Goal: Information Seeking & Learning: Learn about a topic

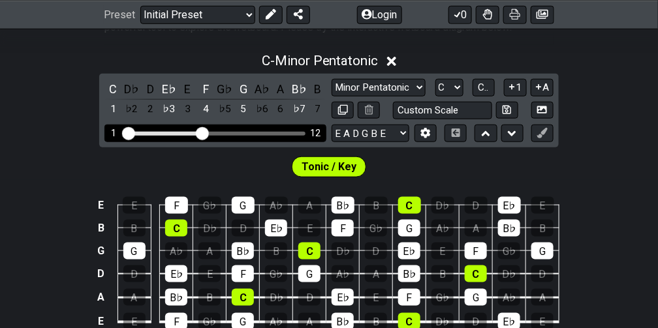
scroll to position [290, 0]
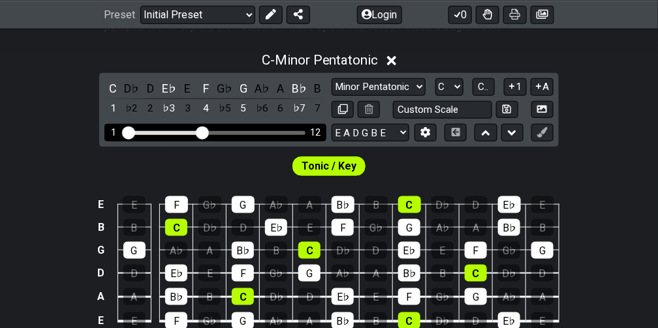
click at [266, 135] on div "Visible fret range" at bounding box center [215, 133] width 181 height 4
drag, startPoint x: 211, startPoint y: 161, endPoint x: 282, endPoint y: 164, distance: 71.2
click at [282, 132] on input "Visible fret range" at bounding box center [215, 132] width 185 height 0
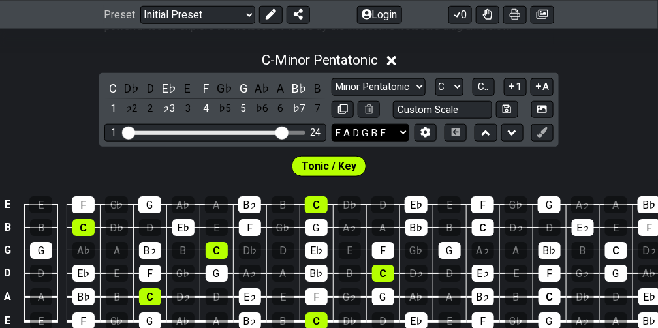
click at [380, 142] on select "E A D G B E E A D G B E E A D G B E B E A D F♯ B A D G C E A D A D G B E E♭ A♭ …" at bounding box center [370, 133] width 78 height 18
select select "A D G C F A D"
click at [331, 142] on select "E A D G B E E A D G B E E A D G B E B E A D F♯ B A D G C E A D A D G B E E♭ A♭ …" at bounding box center [370, 133] width 78 height 18
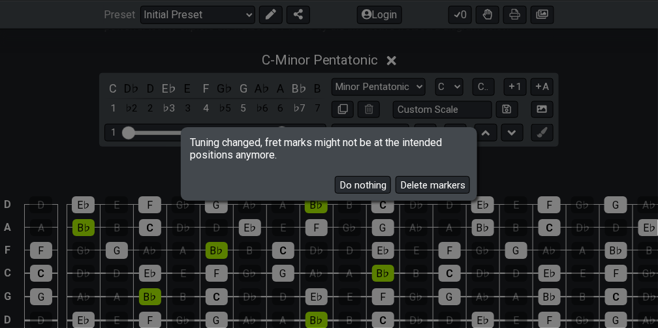
scroll to position [290, 0]
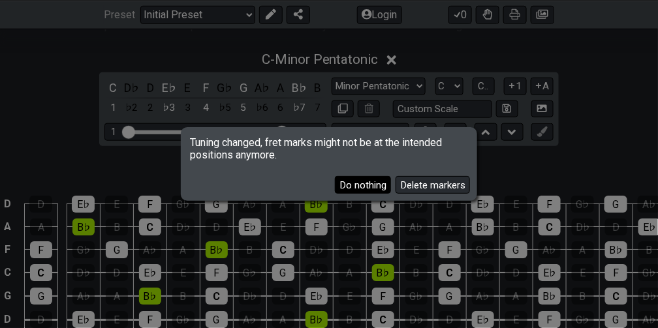
click at [348, 190] on button "Do nothing" at bounding box center [363, 185] width 56 height 18
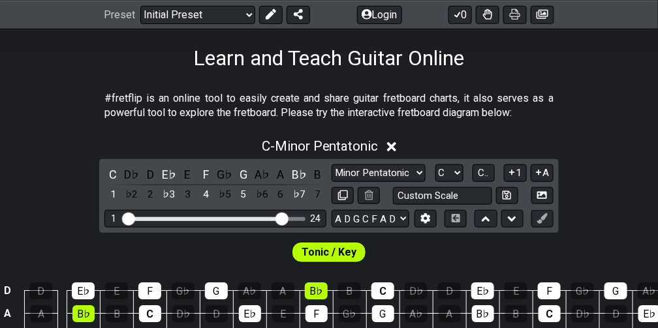
scroll to position [204, 0]
click at [367, 154] on span "C - Minor Pentatonic" at bounding box center [320, 146] width 117 height 16
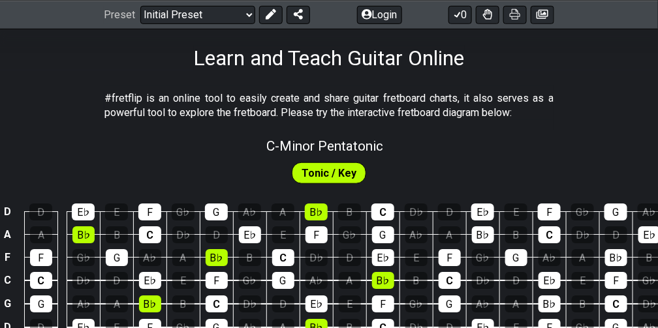
click at [367, 154] on span "C - Minor Pentatonic" at bounding box center [324, 146] width 117 height 16
select select "C"
select select "A D G C F A D"
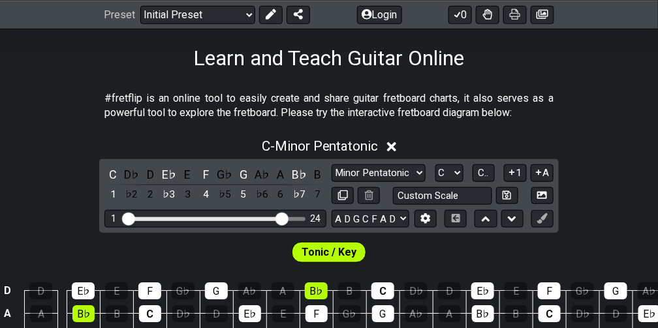
click at [367, 154] on span "C - Minor Pentatonic" at bounding box center [320, 146] width 117 height 16
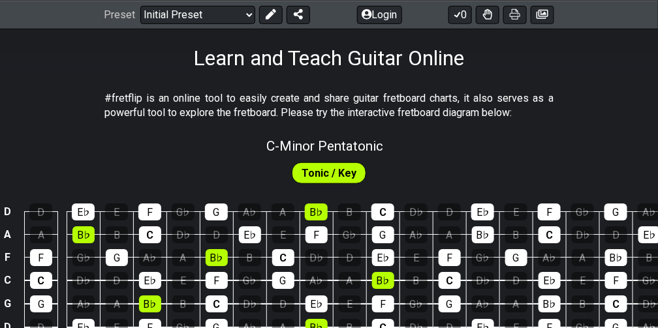
click at [367, 154] on span "C - Minor Pentatonic" at bounding box center [324, 146] width 117 height 16
select select "C"
select select "A D G C F A D"
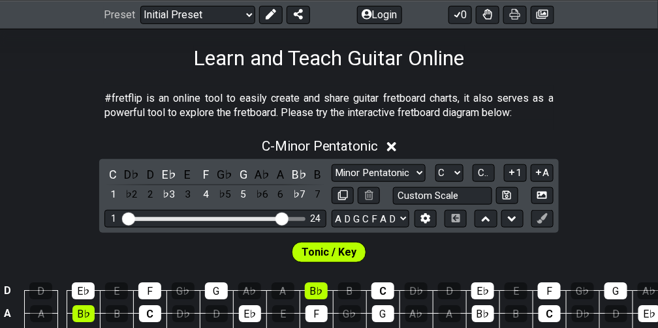
click at [367, 154] on span "C - Minor Pentatonic" at bounding box center [320, 146] width 117 height 16
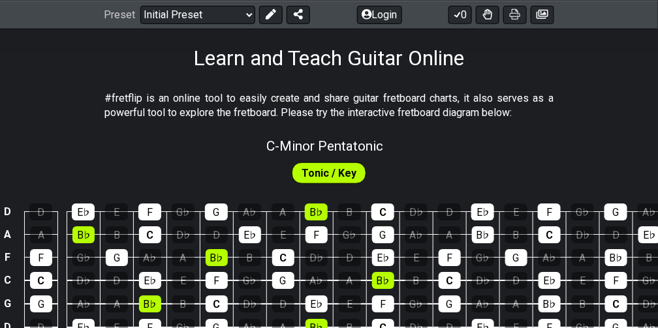
click at [372, 154] on span "C - Minor Pentatonic" at bounding box center [324, 146] width 117 height 16
select select "C"
select select "A D G C F A D"
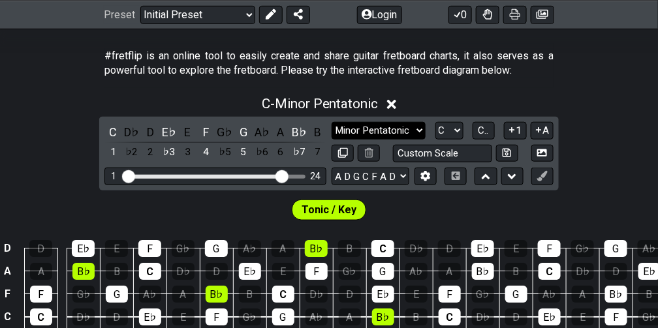
click at [414, 140] on select "Minor Pentatonic Click to edit Minor Pentatonic Major Pentatonic Minor Blues Ma…" at bounding box center [378, 131] width 94 height 18
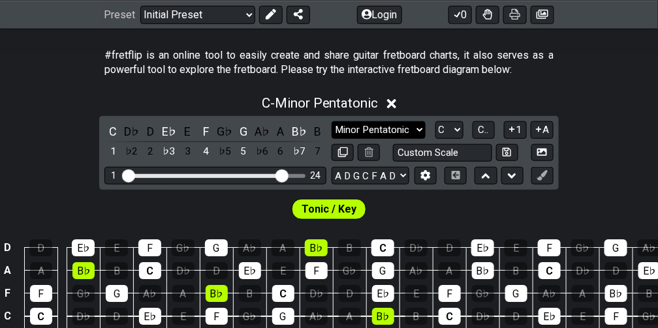
click at [414, 139] on select "Minor Pentatonic Click to edit Minor Pentatonic Major Pentatonic Minor Blues Ma…" at bounding box center [378, 130] width 94 height 18
click at [411, 139] on select "Minor Pentatonic Click to edit Minor Pentatonic Major Pentatonic Minor Blues Ma…" at bounding box center [378, 130] width 94 height 18
select select "Major Pentatonic"
click at [331, 139] on select "Minor Pentatonic Click to edit Minor Pentatonic Major Pentatonic Minor Blues Ma…" at bounding box center [378, 130] width 94 height 18
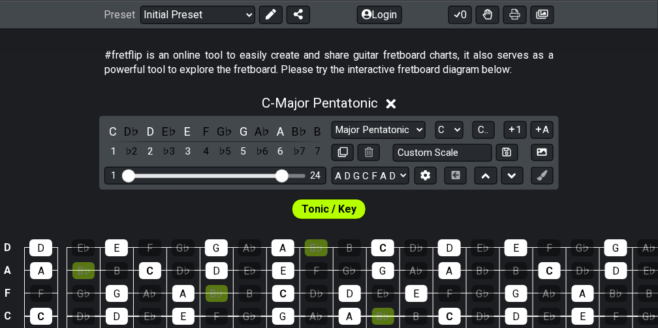
scroll to position [247, 0]
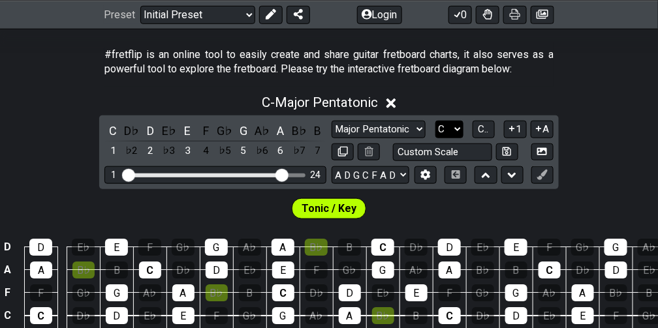
click at [455, 138] on select "A♭ A A♯ B♭ B C C♯ D♭ D D♯ E♭ E F F♯ G♭ G G♯" at bounding box center [449, 130] width 28 height 18
select select "A"
click at [435, 138] on select "A♭ A A♯ B♭ B C C♯ D♭ D D♯ E♭ E F F♯ G♭ G G♯" at bounding box center [449, 130] width 28 height 18
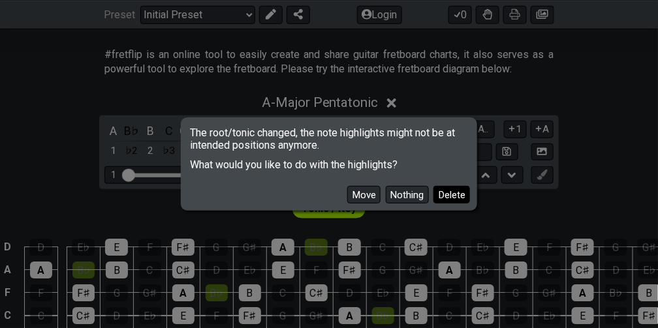
click at [453, 202] on button "Delete" at bounding box center [451, 195] width 37 height 18
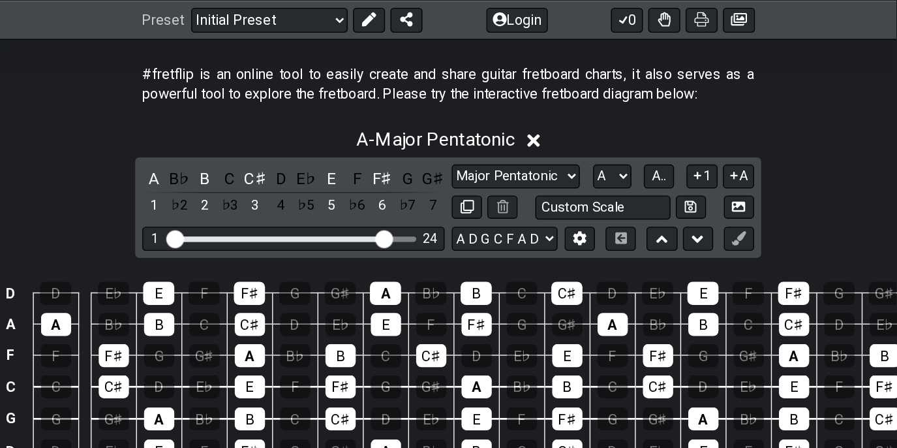
scroll to position [247, 0]
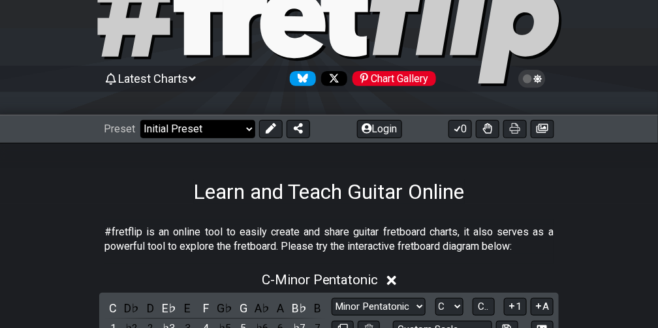
click at [223, 126] on select "Welcome to #fretflip! Initial Preset Custom Preset Minor Pentatonic Major Penta…" at bounding box center [197, 129] width 115 height 18
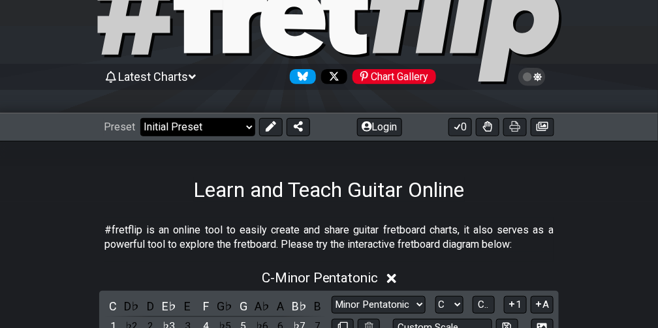
scroll to position [72, 0]
click at [245, 124] on select "Welcome to #fretflip! Initial Preset Custom Preset Minor Pentatonic Major Penta…" at bounding box center [197, 127] width 115 height 18
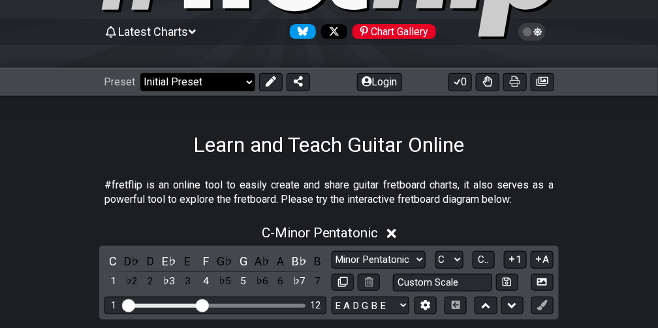
click at [224, 74] on select "Welcome to #fretflip! Initial Preset Custom Preset Minor Pentatonic Major Penta…" at bounding box center [197, 82] width 115 height 18
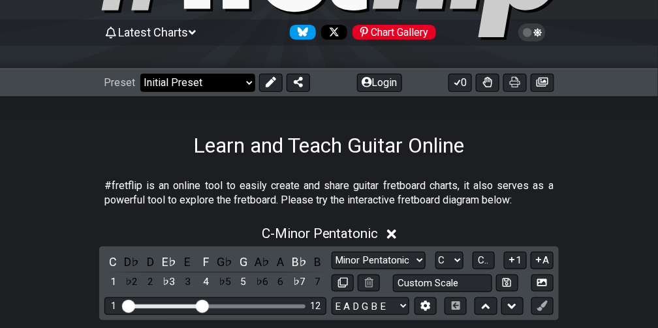
click at [220, 79] on select "Welcome to #fretflip! Initial Preset Custom Preset Minor Pentatonic Major Penta…" at bounding box center [197, 83] width 115 height 18
click at [232, 75] on select "Welcome to #fretflip! Initial Preset Custom Preset Minor Pentatonic Major Penta…" at bounding box center [197, 83] width 115 height 18
click at [146, 74] on select "Welcome to #fretflip! Initial Preset Custom Preset Minor Pentatonic Major Penta…" at bounding box center [197, 83] width 115 height 18
select select "/major-triad-arpeggios"
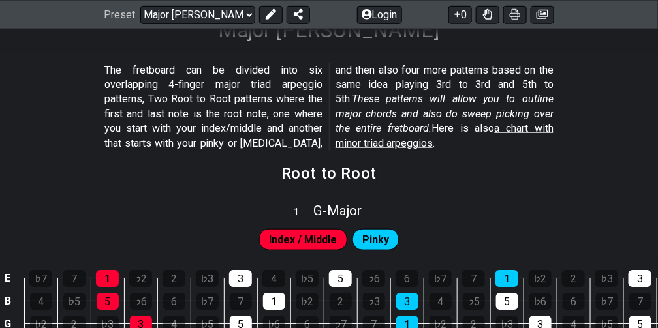
scroll to position [232, 0]
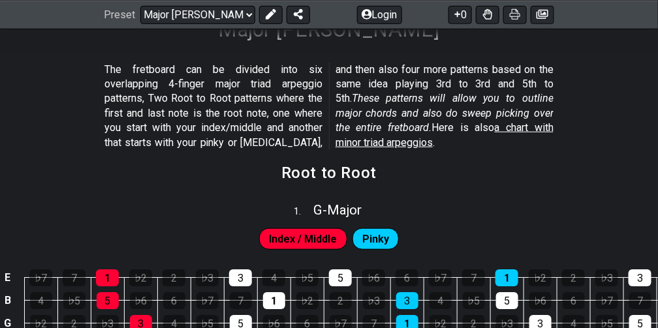
drag, startPoint x: 526, startPoint y: 164, endPoint x: 496, endPoint y: 262, distance: 102.3
click at [496, 219] on div "1 . G - Major" at bounding box center [329, 206] width 658 height 25
select select "G"
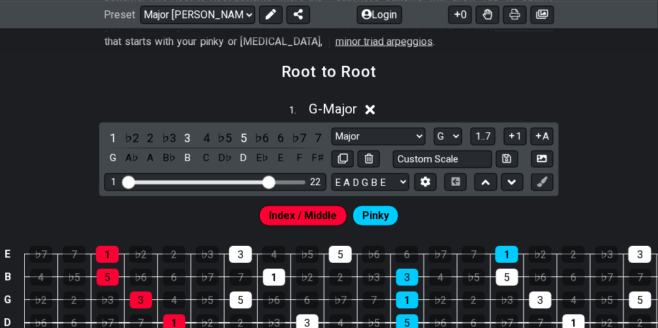
click at [341, 117] on span "G - Major" at bounding box center [333, 109] width 48 height 16
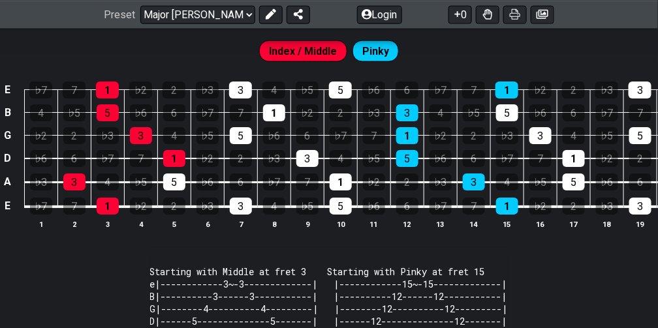
scroll to position [420, 0]
click at [327, 30] on span "G - Major" at bounding box center [338, 22] width 48 height 16
select select "G"
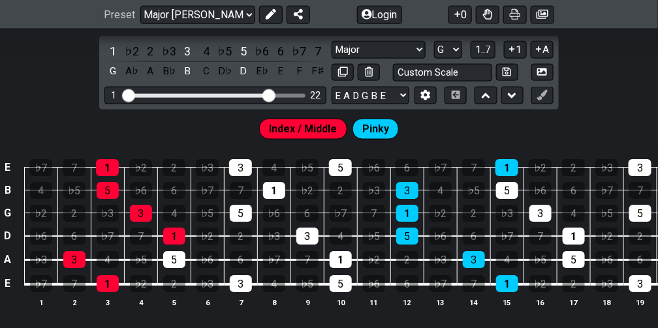
click at [327, 30] on span "G - Major" at bounding box center [333, 22] width 48 height 16
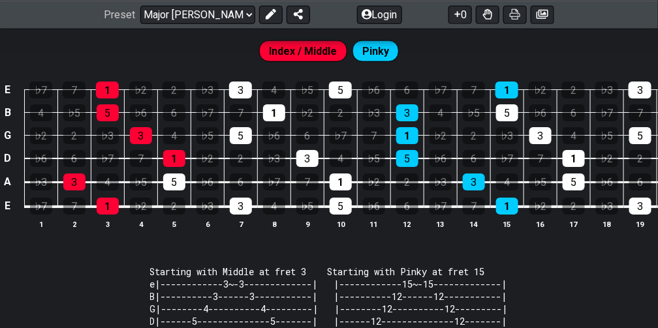
click at [327, 30] on span "G - Major" at bounding box center [338, 22] width 48 height 16
select select "G"
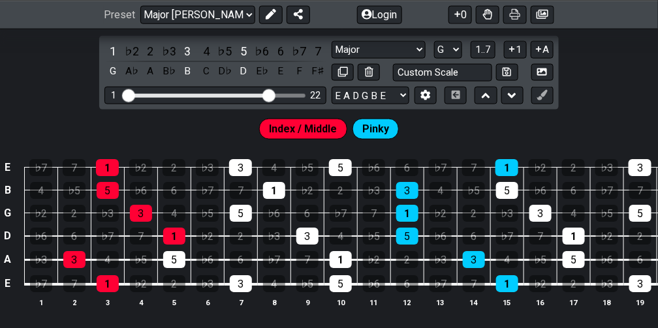
click at [327, 30] on span "G - Major" at bounding box center [333, 22] width 48 height 16
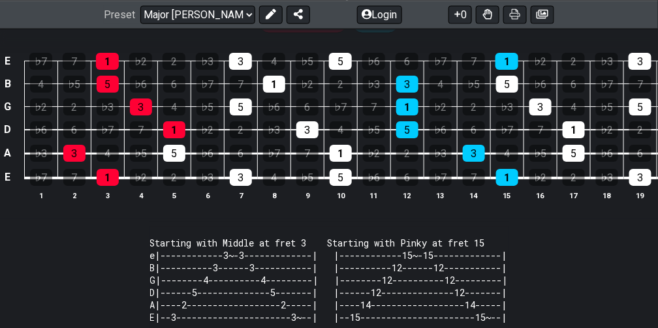
scroll to position [449, 0]
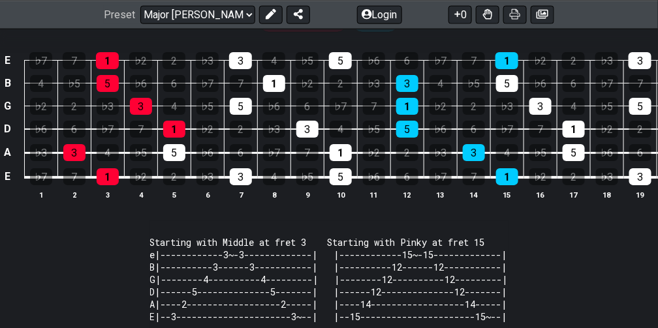
select select "G"
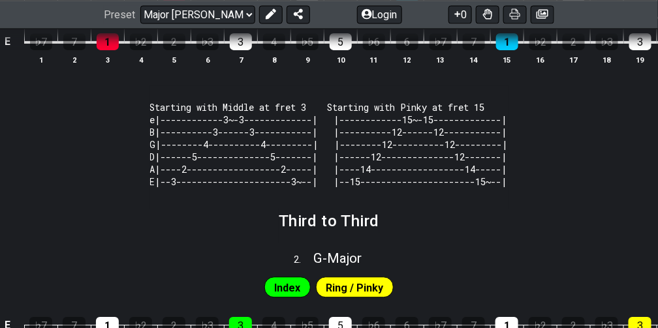
scroll to position [584, 0]
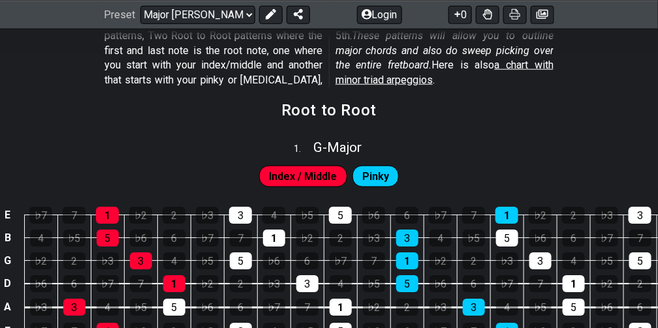
click at [341, 155] on div "G - Major" at bounding box center [338, 143] width 48 height 23
select select "G"
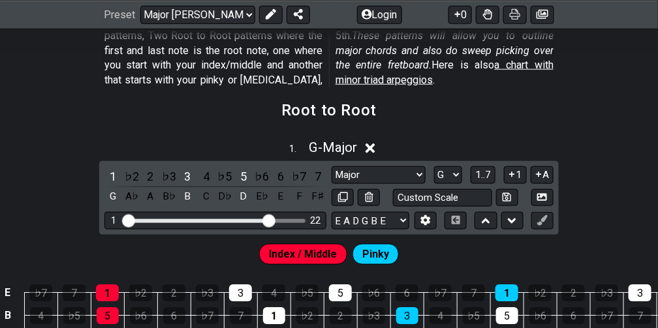
scroll to position [295, 0]
click at [390, 230] on select "E A D G B E E A D G B E E A D G B E B E A D F♯ B A D G C E A D A D G B E E♭ A♭ …" at bounding box center [370, 221] width 78 height 18
select select "A D G C F A D"
click at [331, 230] on select "E A D G B E E A D G B E E A D G B E B E A D F♯ B A D G C E A D A D G B E E♭ A♭ …" at bounding box center [370, 221] width 78 height 18
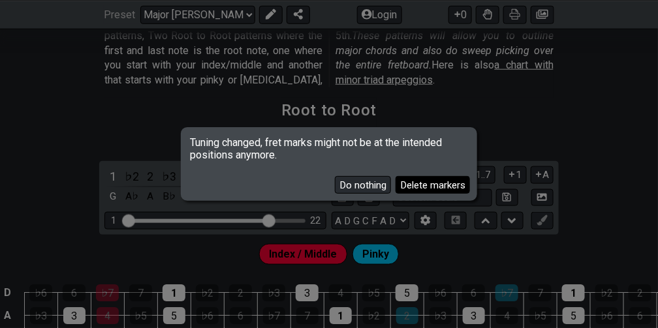
click at [407, 186] on button "Delete markers" at bounding box center [432, 185] width 74 height 18
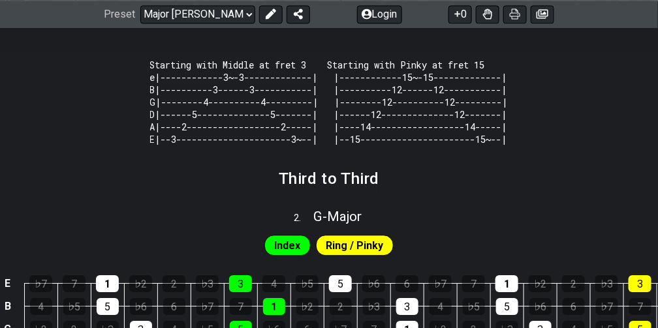
scroll to position [697, 0]
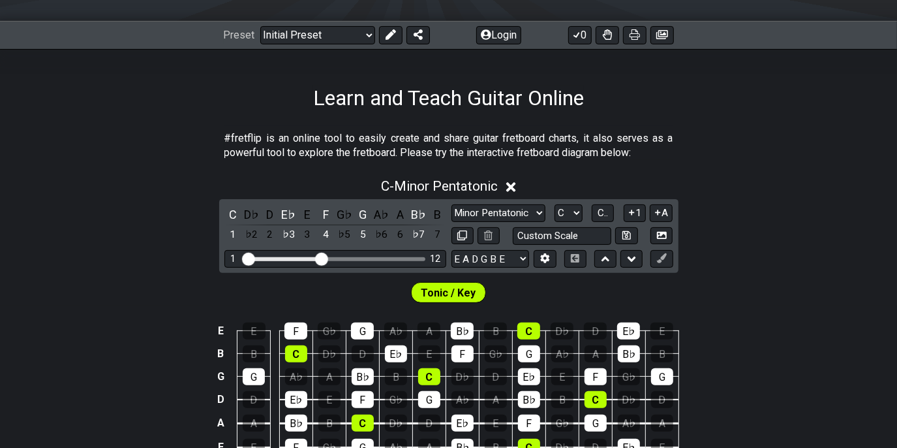
scroll to position [164, 0]
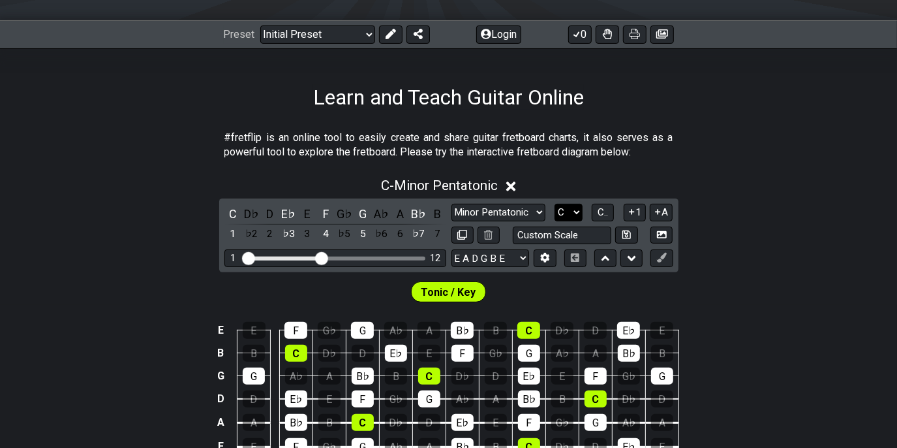
click at [558, 221] on select "A♭ A A♯ B♭ B C C♯ D♭ D D♯ E♭ E F F♯ G♭ G G♯" at bounding box center [568, 213] width 28 height 18
select select "F#"
click at [554, 221] on select "A♭ A A♯ B♭ B C C♯ D♭ D D♯ E♭ E F F♯ G♭ G G♯" at bounding box center [568, 213] width 28 height 18
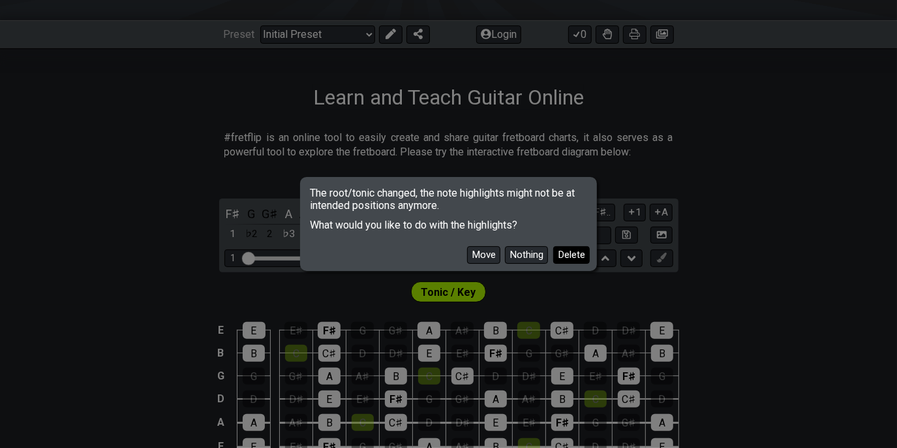
click at [560, 262] on button "Delete" at bounding box center [571, 255] width 37 height 18
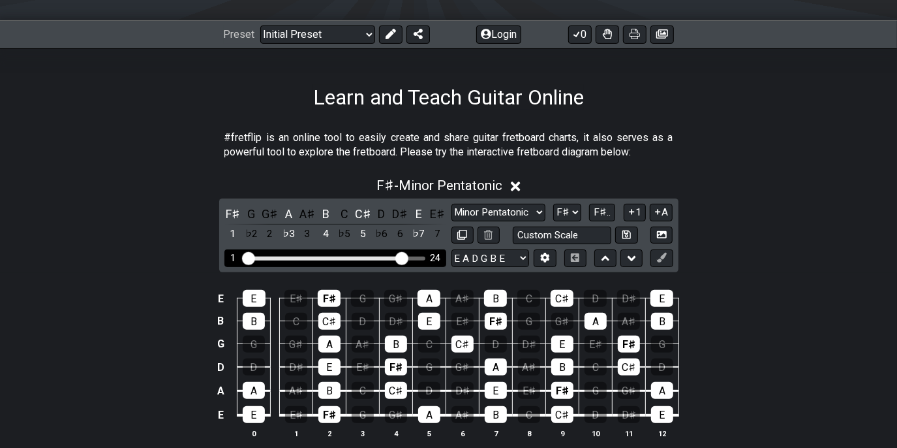
drag, startPoint x: 325, startPoint y: 287, endPoint x: 405, endPoint y: 291, distance: 80.3
click at [403, 257] on input "Visible fret range" at bounding box center [335, 257] width 185 height 0
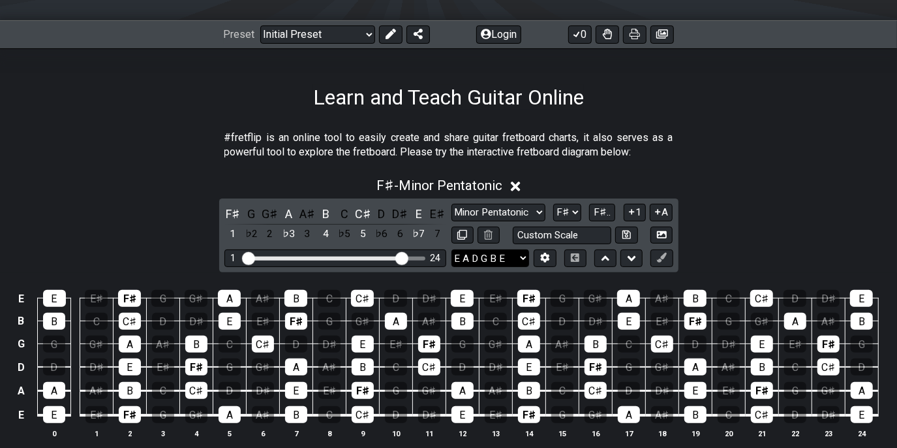
click at [500, 267] on select "E A D G B E E A D G B E E A D G B E B E A D F♯ B A D G C E A D A D G B E E♭ A♭ …" at bounding box center [490, 258] width 78 height 18
select select "A D G C F A D"
click at [451, 267] on select "E A D G B E E A D G B E E A D G B E B E A D F♯ B A D G C E A D A D G B E E♭ A♭ …" at bounding box center [490, 258] width 78 height 18
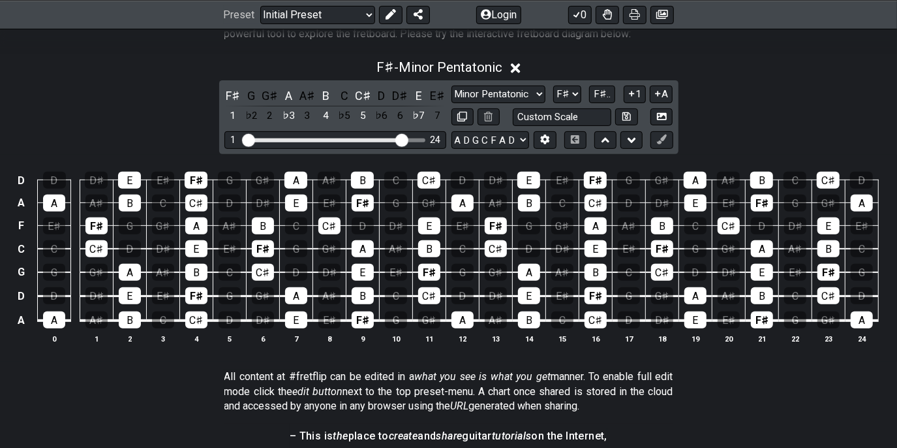
scroll to position [283, 0]
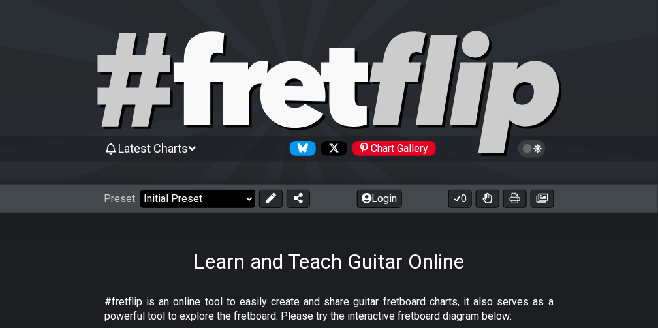
click at [175, 201] on select "Welcome to #fretflip! Initial Preset Custom Preset Minor Pentatonic Major Penta…" at bounding box center [197, 199] width 115 height 18
click at [146, 190] on select "Welcome to #fretflip! Initial Preset Custom Preset Minor Pentatonic Major Penta…" at bounding box center [197, 199] width 115 height 18
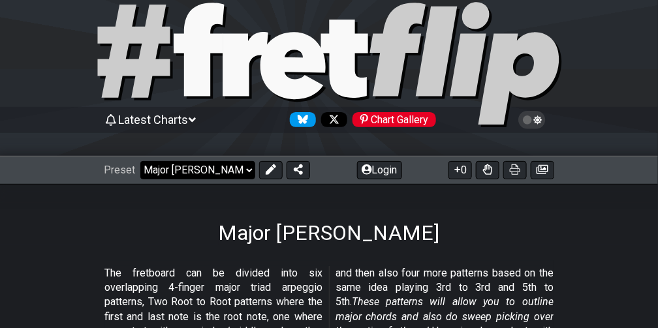
scroll to position [28, 0]
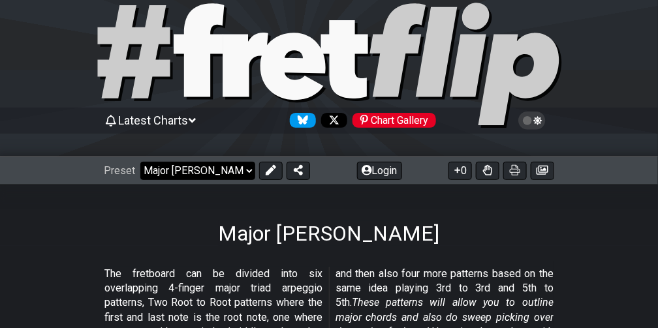
click at [207, 168] on select "Welcome to #fretflip! Initial Preset Custom Preset Minor Pentatonic Major Penta…" at bounding box center [197, 171] width 115 height 18
click at [204, 167] on select "Welcome to #fretflip! Initial Preset Custom Preset Minor Pentatonic Major Penta…" at bounding box center [197, 171] width 115 height 18
click at [146, 162] on select "Welcome to #fretflip! Initial Preset Custom Preset Minor Pentatonic Major Penta…" at bounding box center [197, 171] width 115 height 18
select select "/how-to-solo"
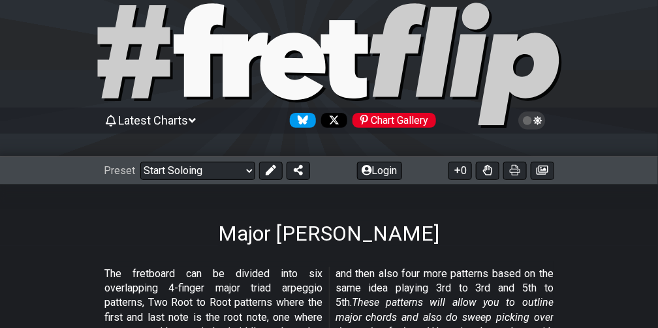
select select "C"
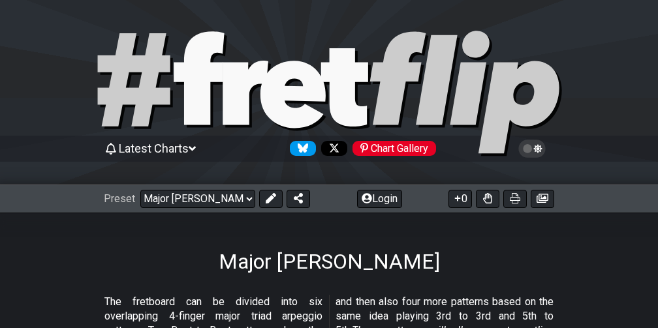
scroll to position [463, 0]
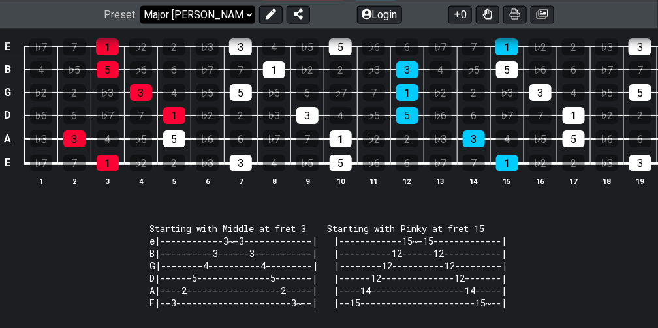
drag, startPoint x: 0, startPoint y: 0, endPoint x: 205, endPoint y: 13, distance: 205.9
click at [205, 13] on select "Welcome to #fretflip! Initial Preset Custom Preset Minor Pentatonic Major Penta…" at bounding box center [197, 14] width 115 height 18
click at [146, 23] on select "Welcome to #fretflip! Initial Preset Custom Preset Minor Pentatonic Major Penta…" at bounding box center [197, 14] width 115 height 18
select select "/minor-triad-arpeggios"
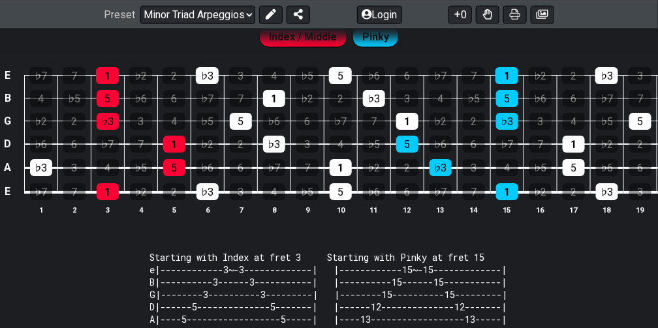
scroll to position [434, 0]
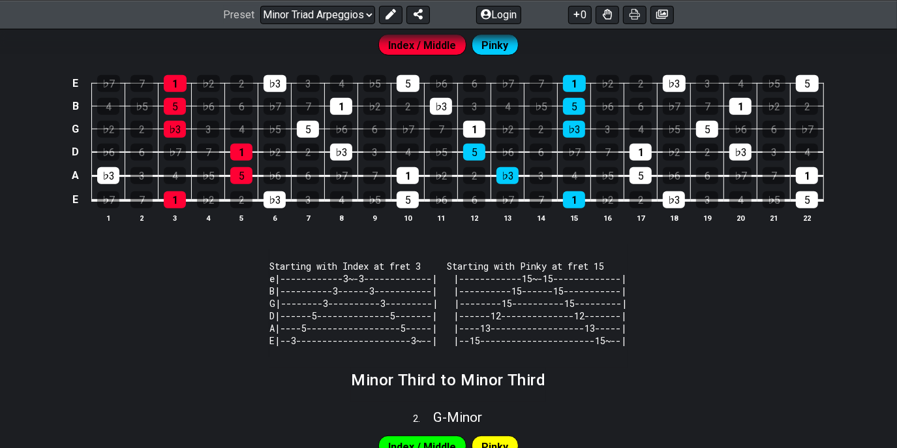
scroll to position [426, 0]
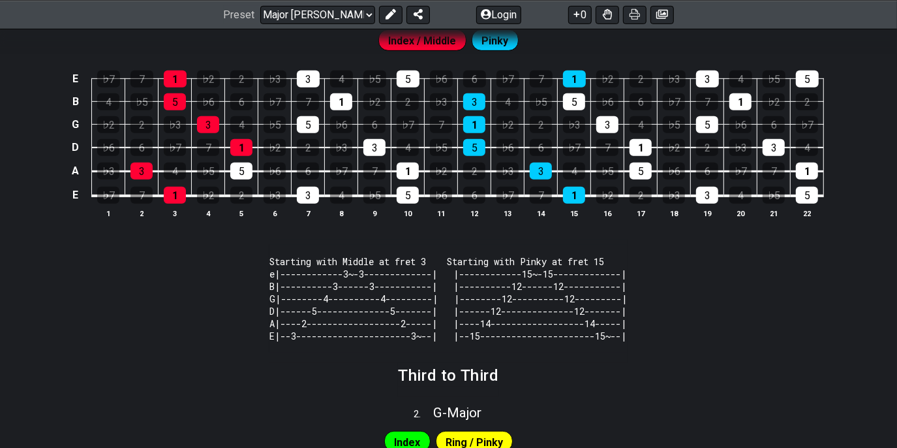
scroll to position [431, 0]
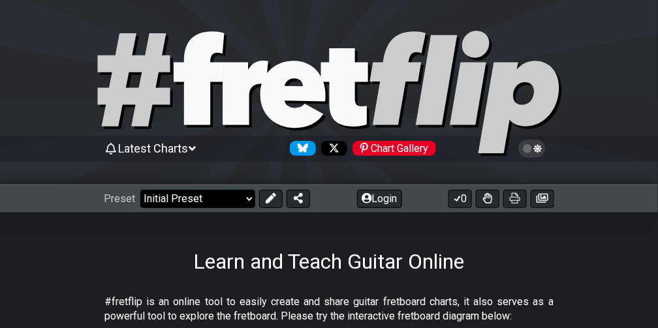
click at [220, 201] on select "Welcome to #fretflip! Initial Preset Custom Preset Minor Pentatonic Major Penta…" at bounding box center [197, 199] width 115 height 18
select select "/welcome"
click at [146, 190] on select "Welcome to #fretflip! Initial Preset Custom Preset Minor Pentatonic Major Penta…" at bounding box center [197, 199] width 115 height 18
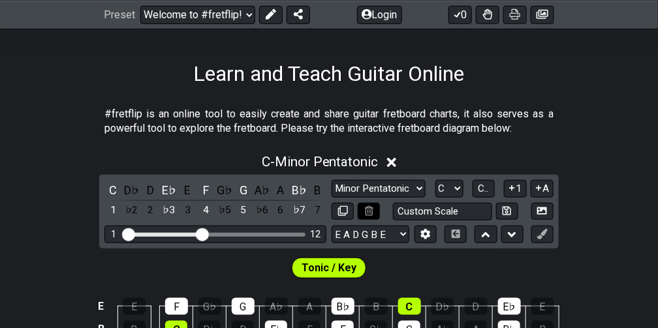
scroll to position [188, 0]
drag, startPoint x: 362, startPoint y: 260, endPoint x: 361, endPoint y: 253, distance: 7.2
click at [361, 243] on select "E A D G B E E A D G B E E A D G B E B E A D F♯ B A D G C E A D A D G B E E♭ A♭ …" at bounding box center [370, 235] width 78 height 18
click at [354, 243] on select "E A D G B E E A D G B E E A D G B E B E A D F♯ B A D G C E A D A D G B E E♭ A♭ …" at bounding box center [370, 235] width 78 height 18
select select "A D G C F A D"
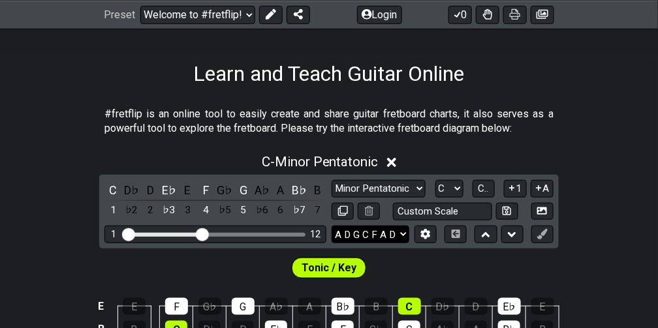
click at [331, 243] on select "E A D G B E E A D G B E E A D G B E B E A D F♯ B A D G C E A D A D G B E E♭ A♭ …" at bounding box center [370, 235] width 78 height 18
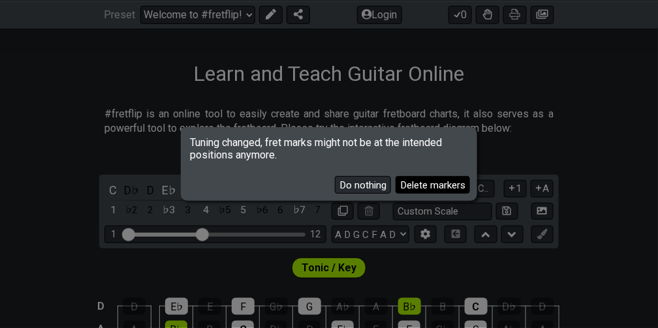
click at [395, 192] on button "Delete markers" at bounding box center [432, 185] width 74 height 18
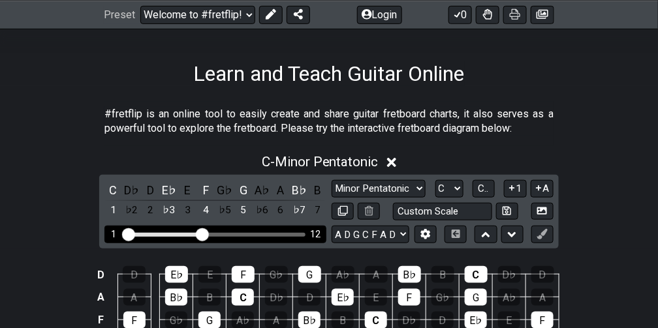
click at [287, 237] on div "Visible fret range" at bounding box center [215, 235] width 181 height 4
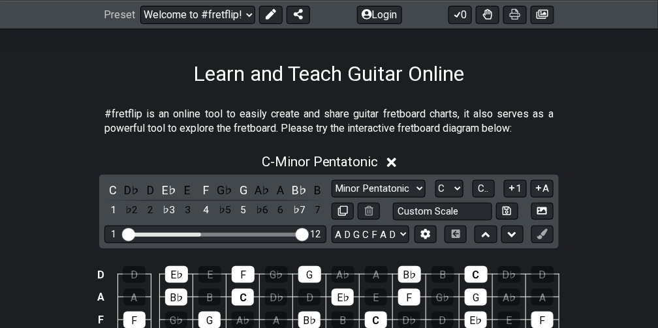
drag, startPoint x: 203, startPoint y: 264, endPoint x: 387, endPoint y: 279, distance: 185.3
click at [308, 234] on input "Visible fret range" at bounding box center [215, 234] width 185 height 0
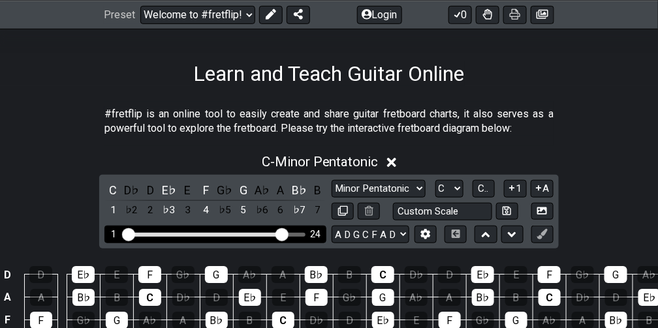
drag, startPoint x: 301, startPoint y: 264, endPoint x: 284, endPoint y: 264, distance: 17.0
click at [284, 234] on input "Visible fret range" at bounding box center [215, 234] width 185 height 0
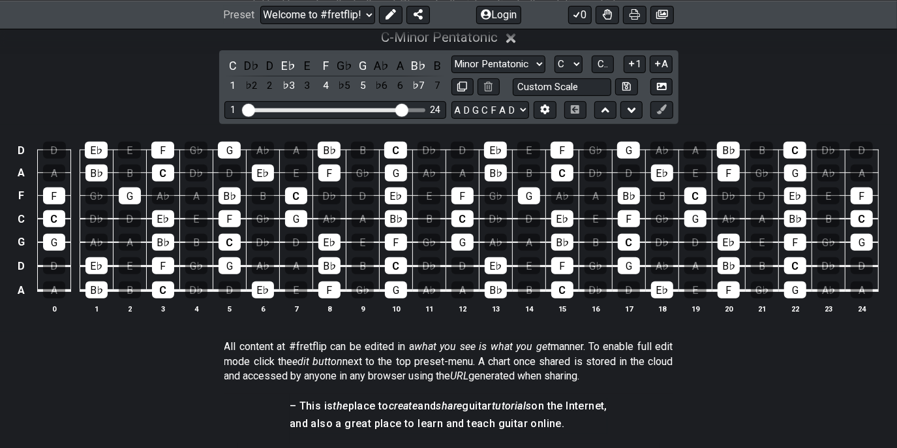
scroll to position [312, 0]
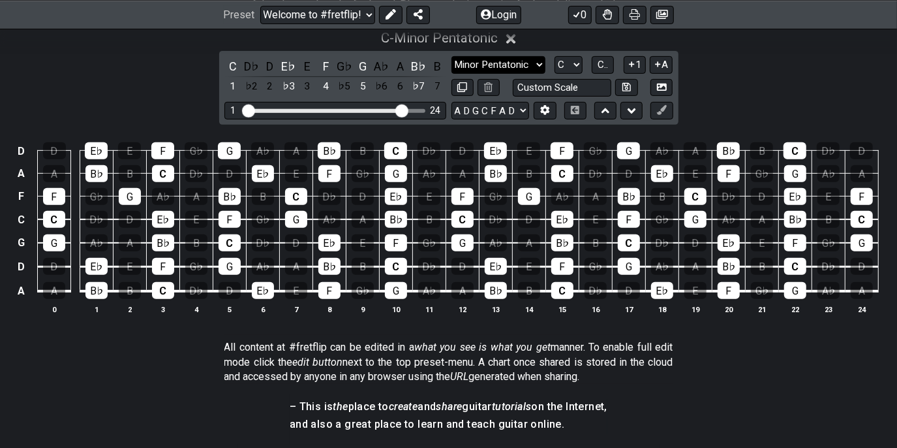
click at [496, 74] on select "Minor Pentatonic Click to edit Minor Pentatonic Major Pentatonic Minor Blues Ma…" at bounding box center [498, 65] width 94 height 18
select select "Major / [PERSON_NAME]"
click at [451, 74] on select "Minor Pentatonic Click to edit Minor Pentatonic Major Pentatonic Minor Blues Ma…" at bounding box center [498, 65] width 94 height 18
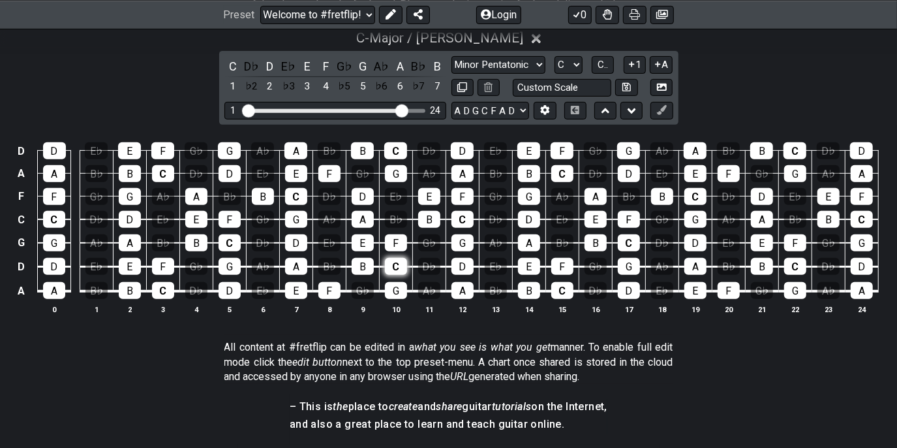
click at [395, 275] on div "C" at bounding box center [396, 266] width 22 height 17
click at [401, 275] on div "C" at bounding box center [396, 266] width 22 height 17
